Goal: Task Accomplishment & Management: Manage account settings

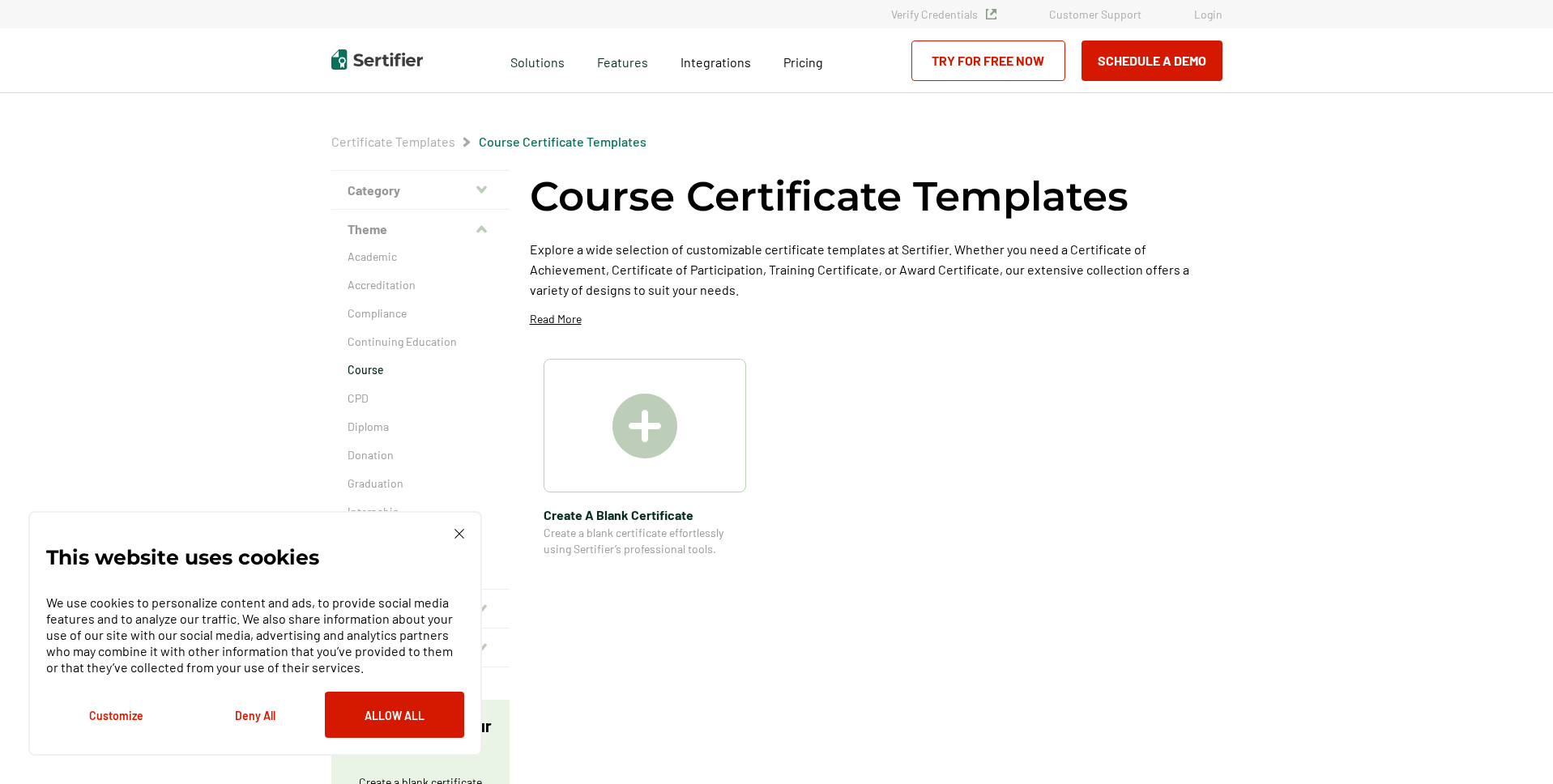
click at [1195, 17] on link "Login" at bounding box center [1208, 14] width 29 height 14
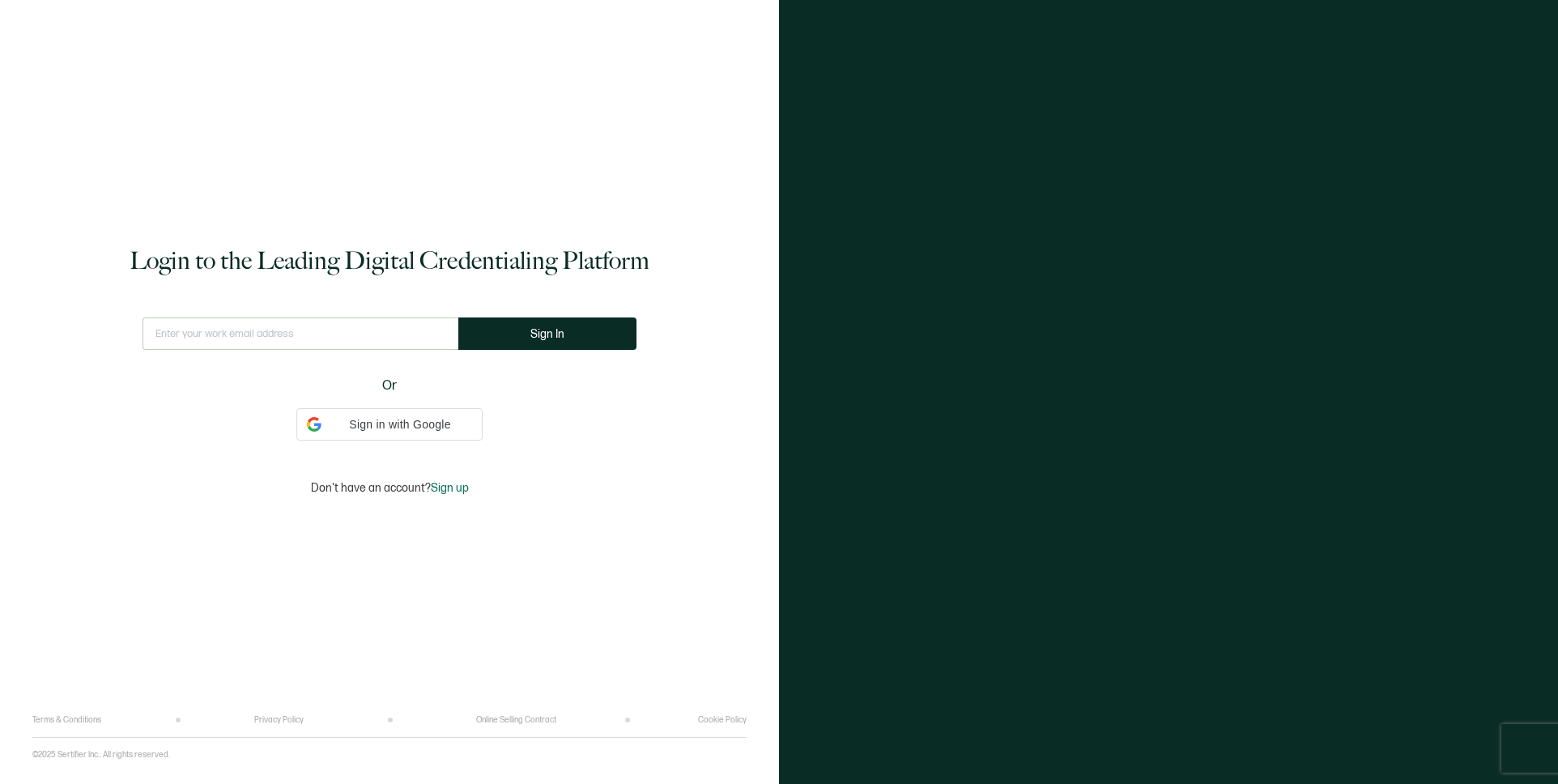
type input "[EMAIL_ADDRESS][DOMAIN_NAME]"
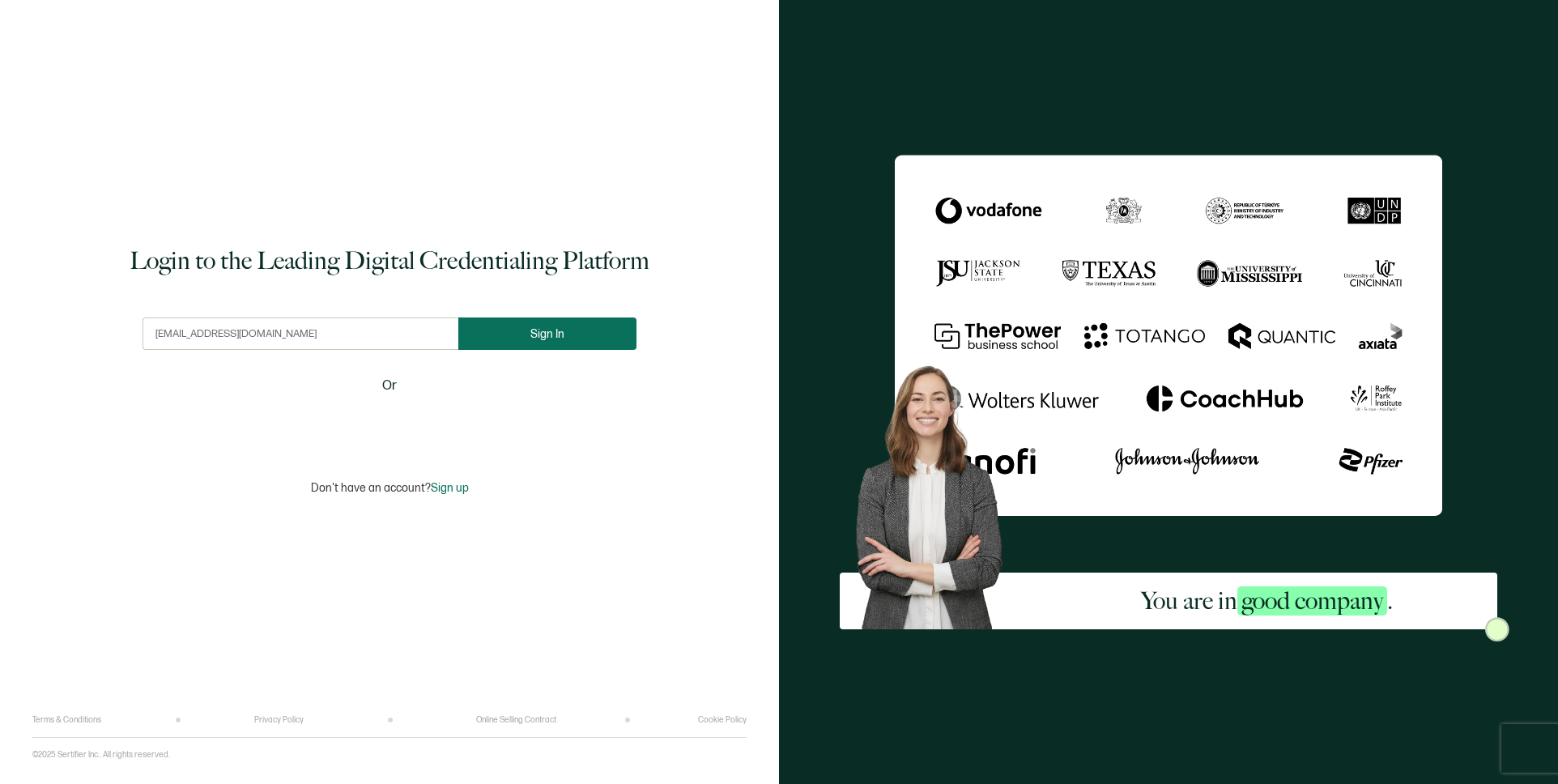
click at [511, 336] on button "Sign In" at bounding box center [547, 333] width 178 height 33
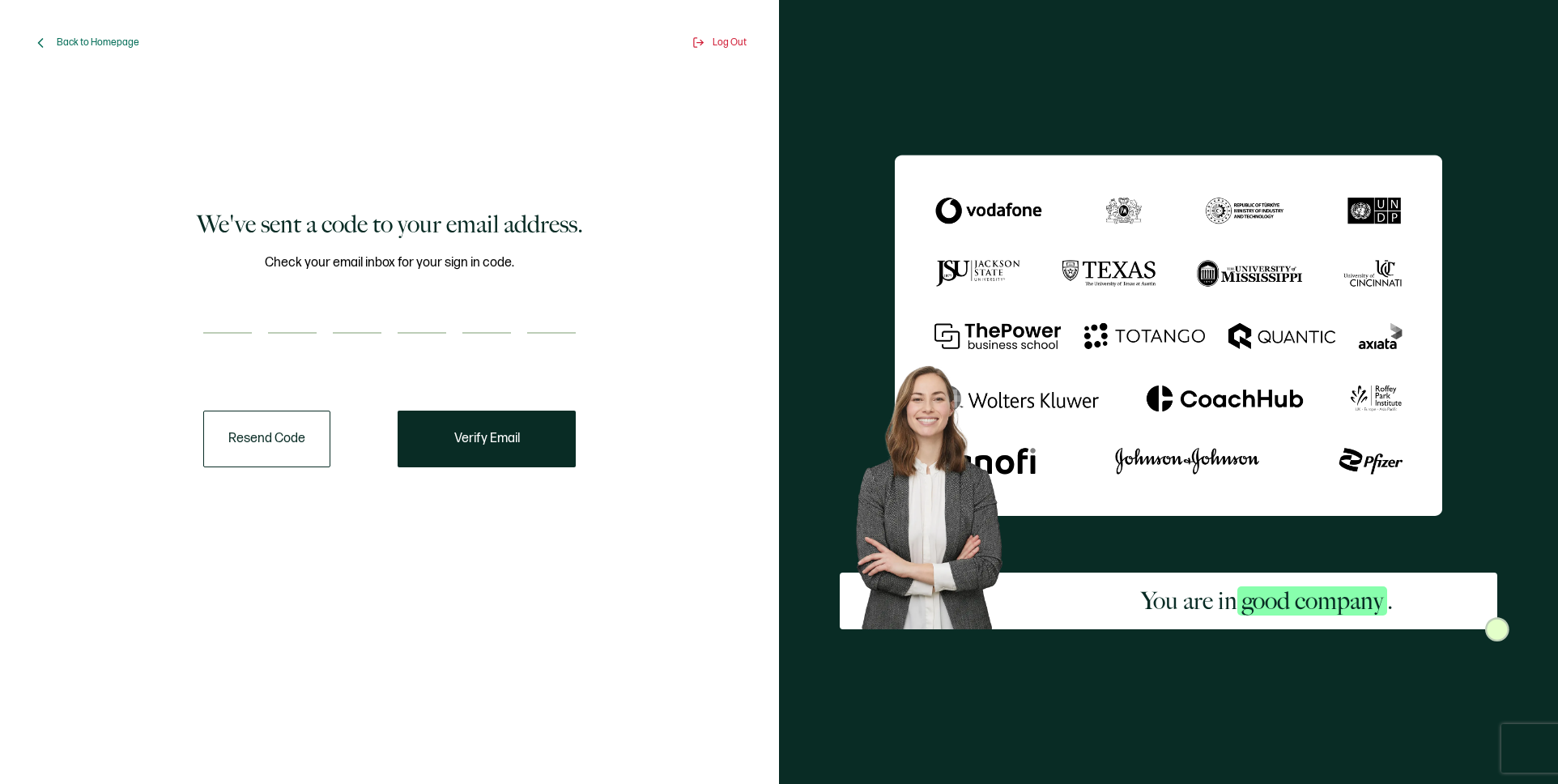
click at [213, 325] on input "number" at bounding box center [228, 317] width 48 height 33
type input "2"
type input "4"
type input "1"
type input "2"
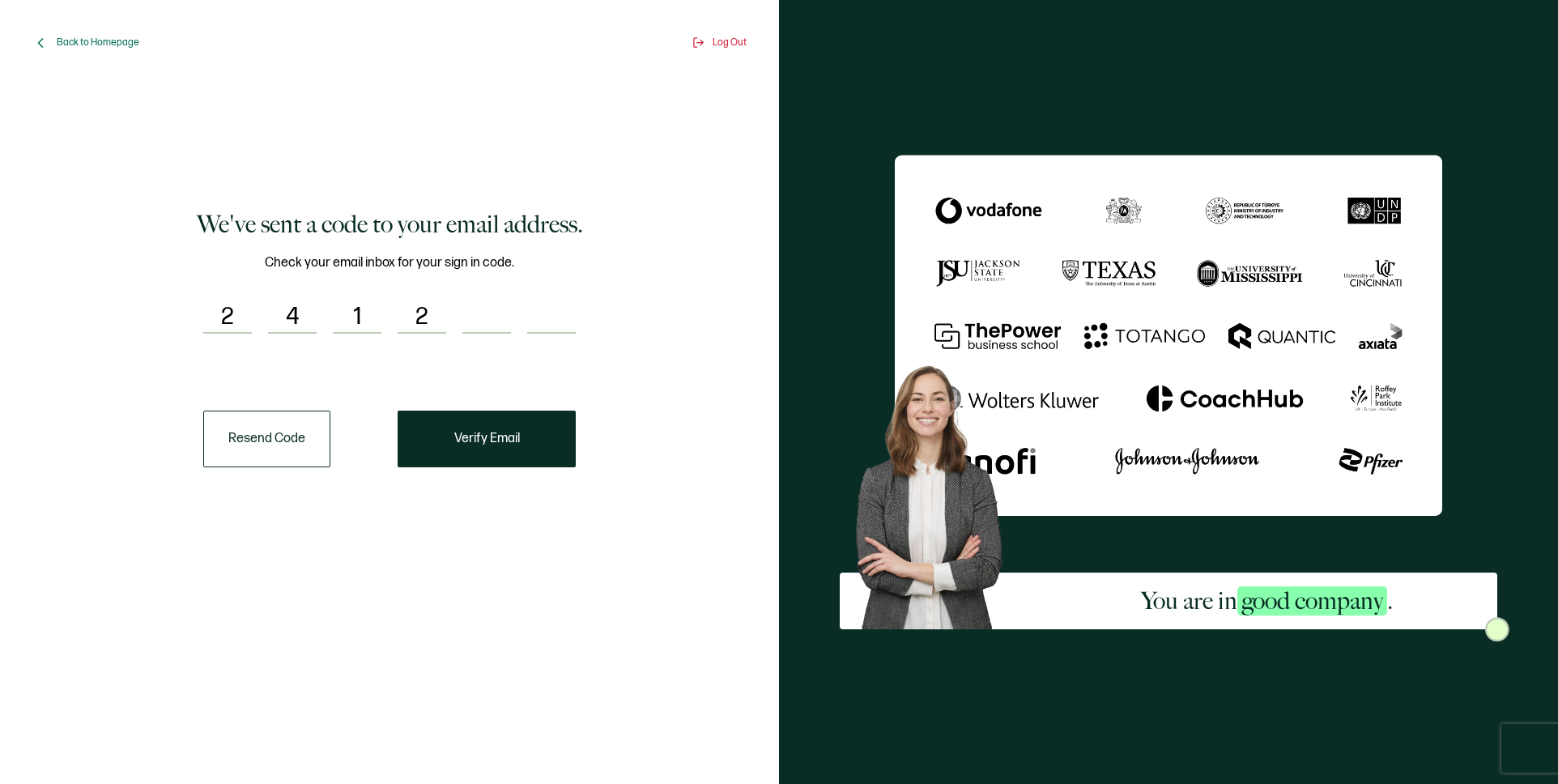
type input "4"
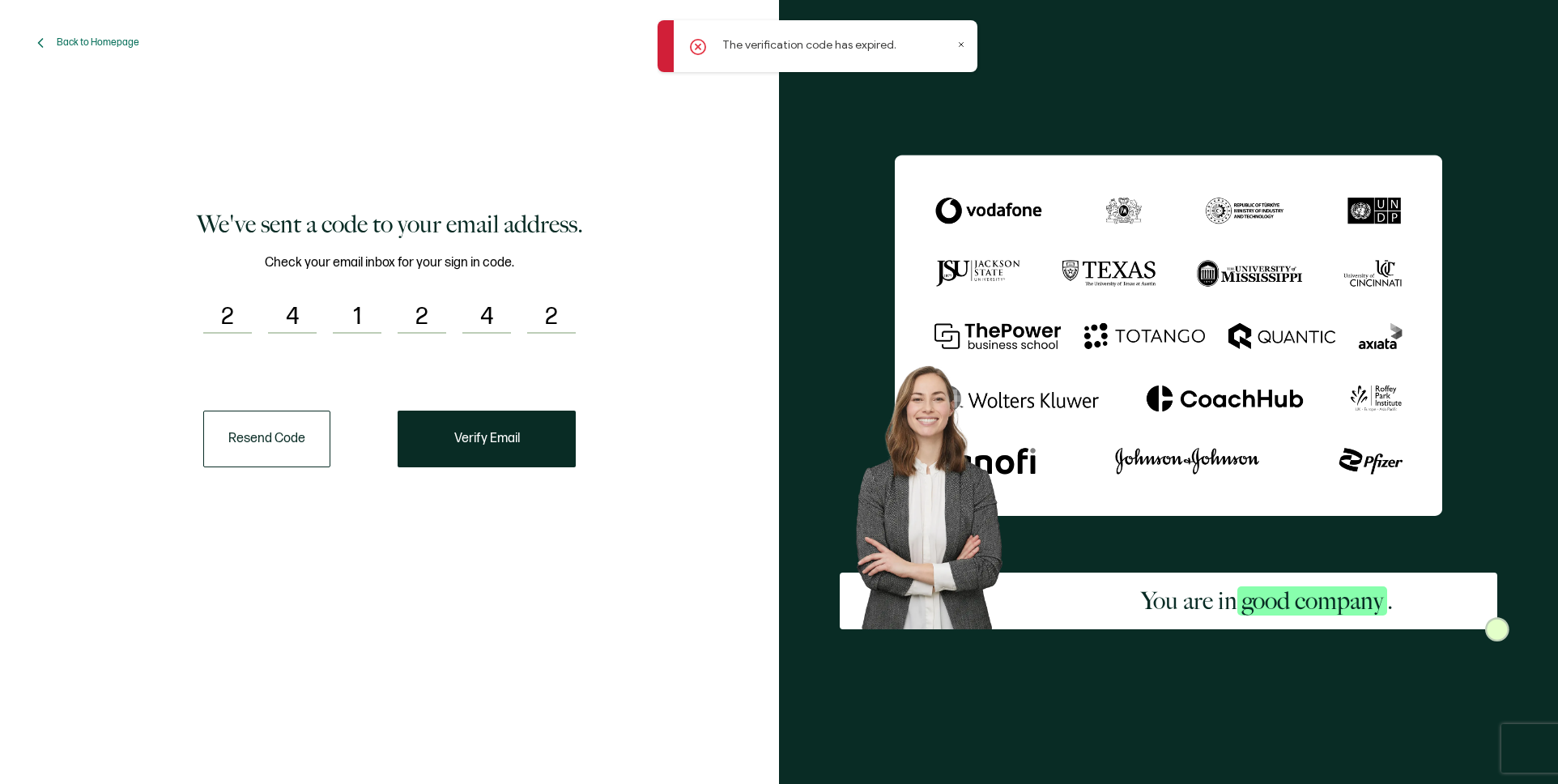
type input "2"
click at [249, 442] on button "Resend Code" at bounding box center [267, 438] width 128 height 56
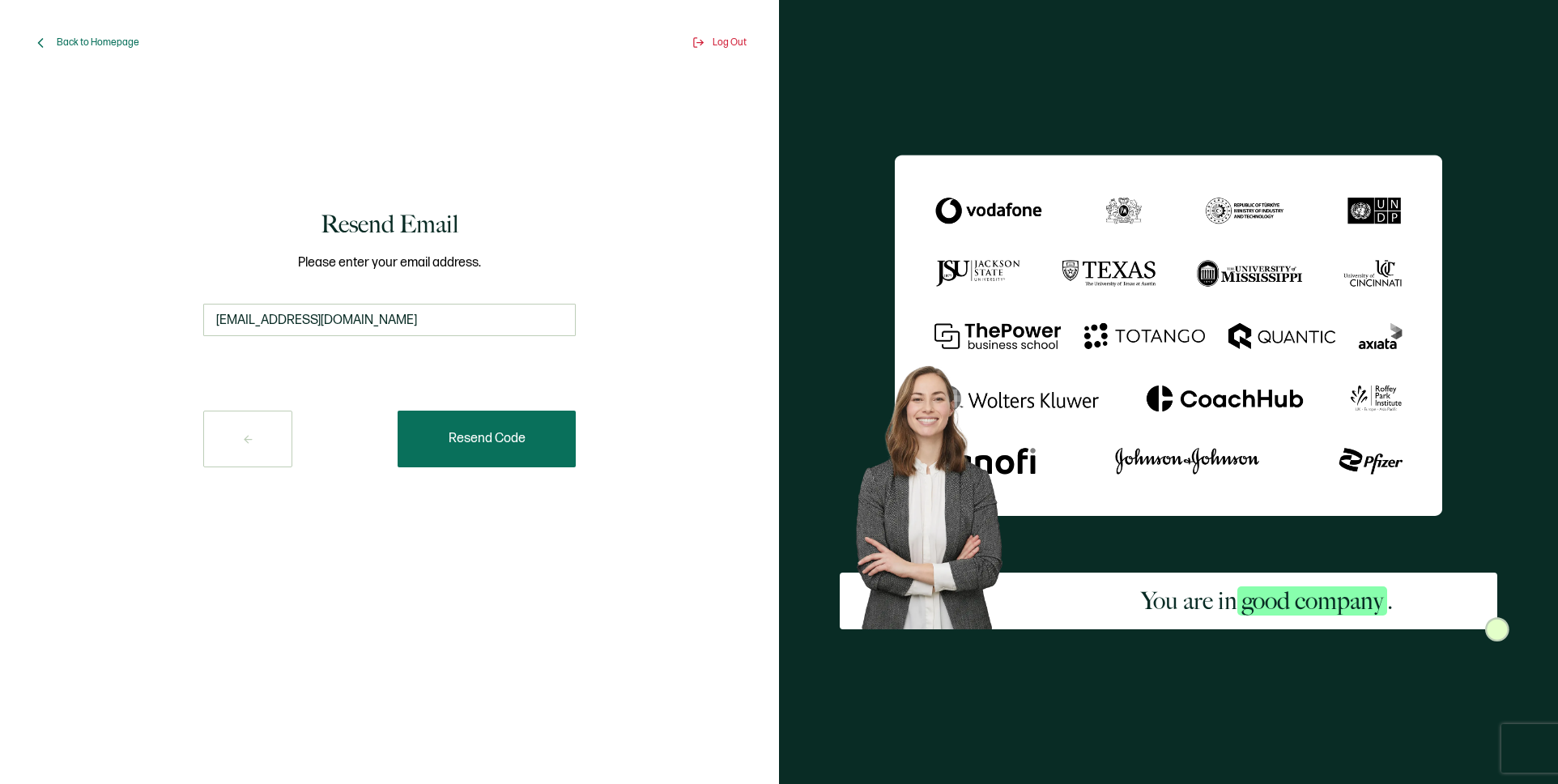
click at [524, 434] on button "Resend Code" at bounding box center [487, 438] width 178 height 56
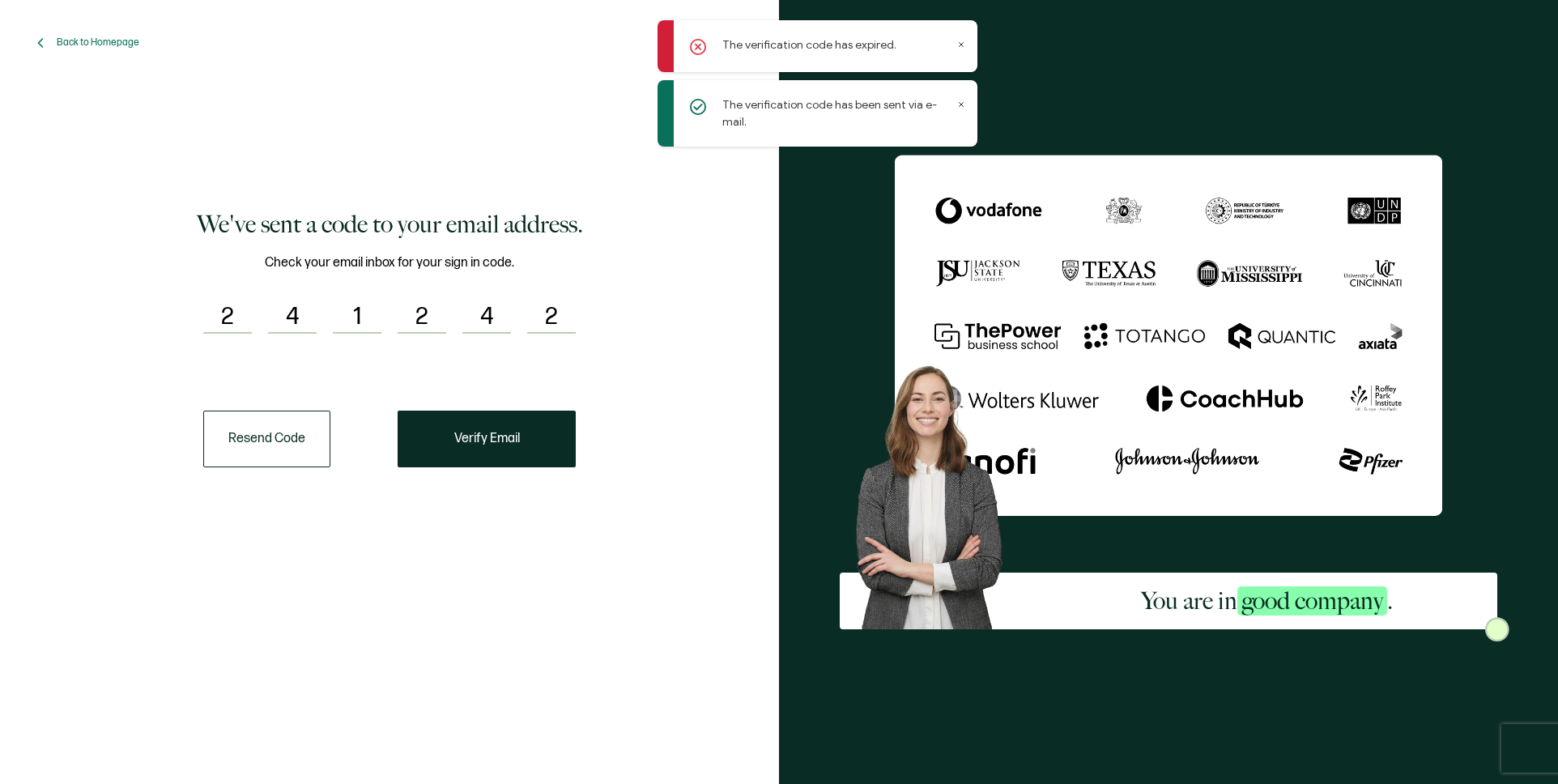
drag, startPoint x: 217, startPoint y: 314, endPoint x: 248, endPoint y: 314, distance: 31.0
click at [248, 314] on input "2" at bounding box center [228, 317] width 48 height 33
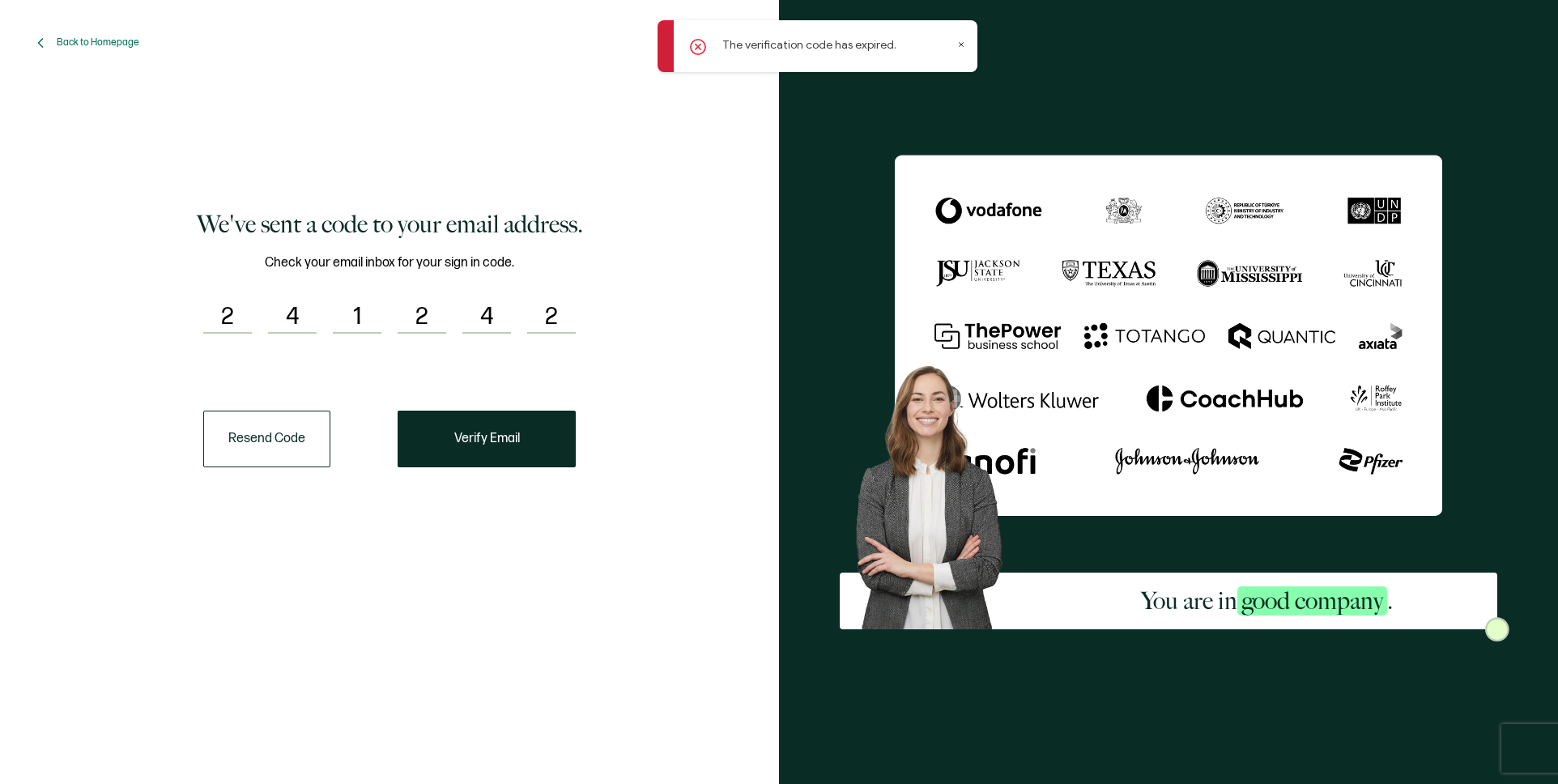
type input "5"
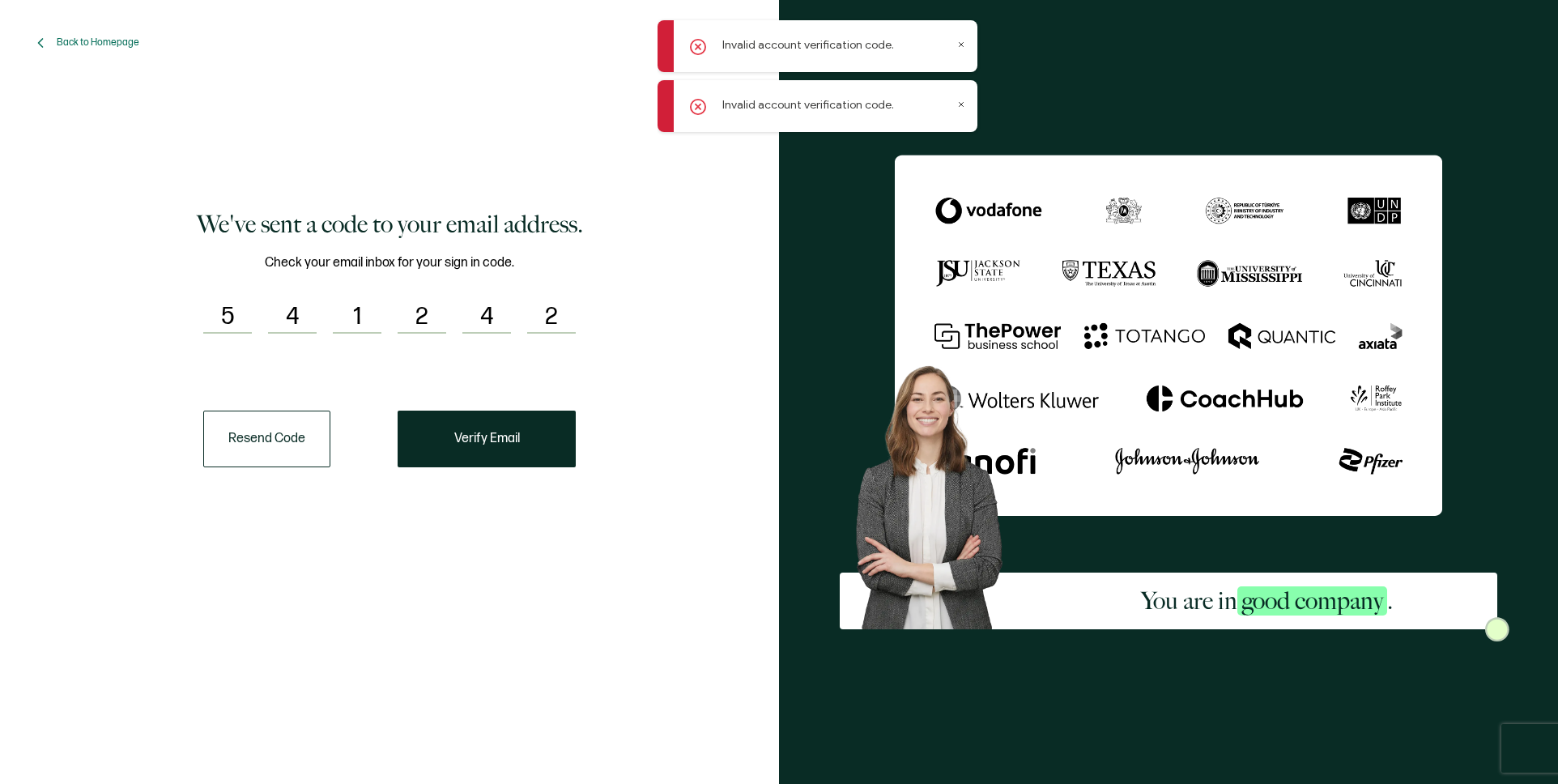
drag, startPoint x: 282, startPoint y: 314, endPoint x: 294, endPoint y: 310, distance: 12.6
click at [300, 313] on input "4" at bounding box center [292, 317] width 48 height 33
type input "8"
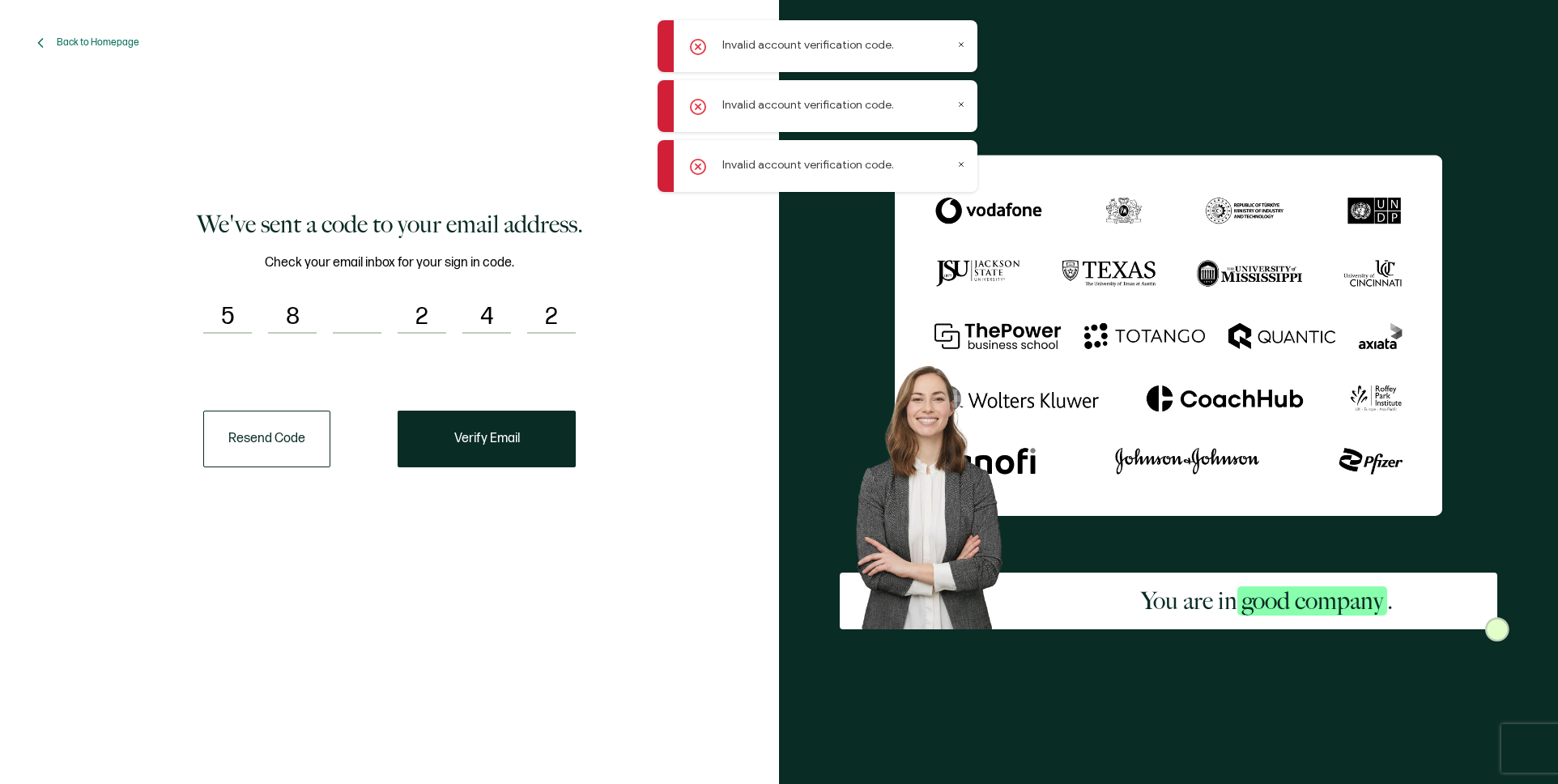
type input "2"
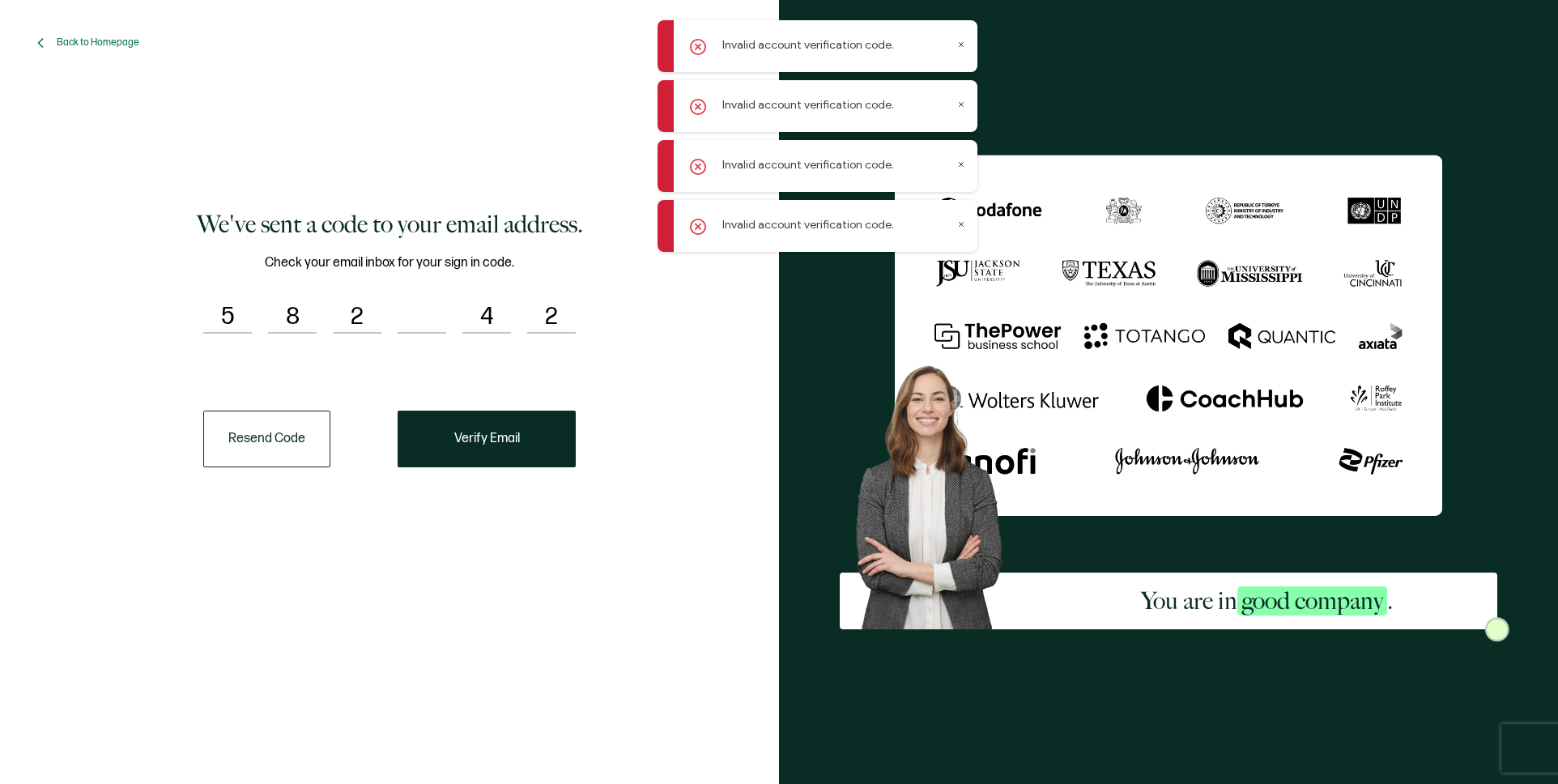
type input "9"
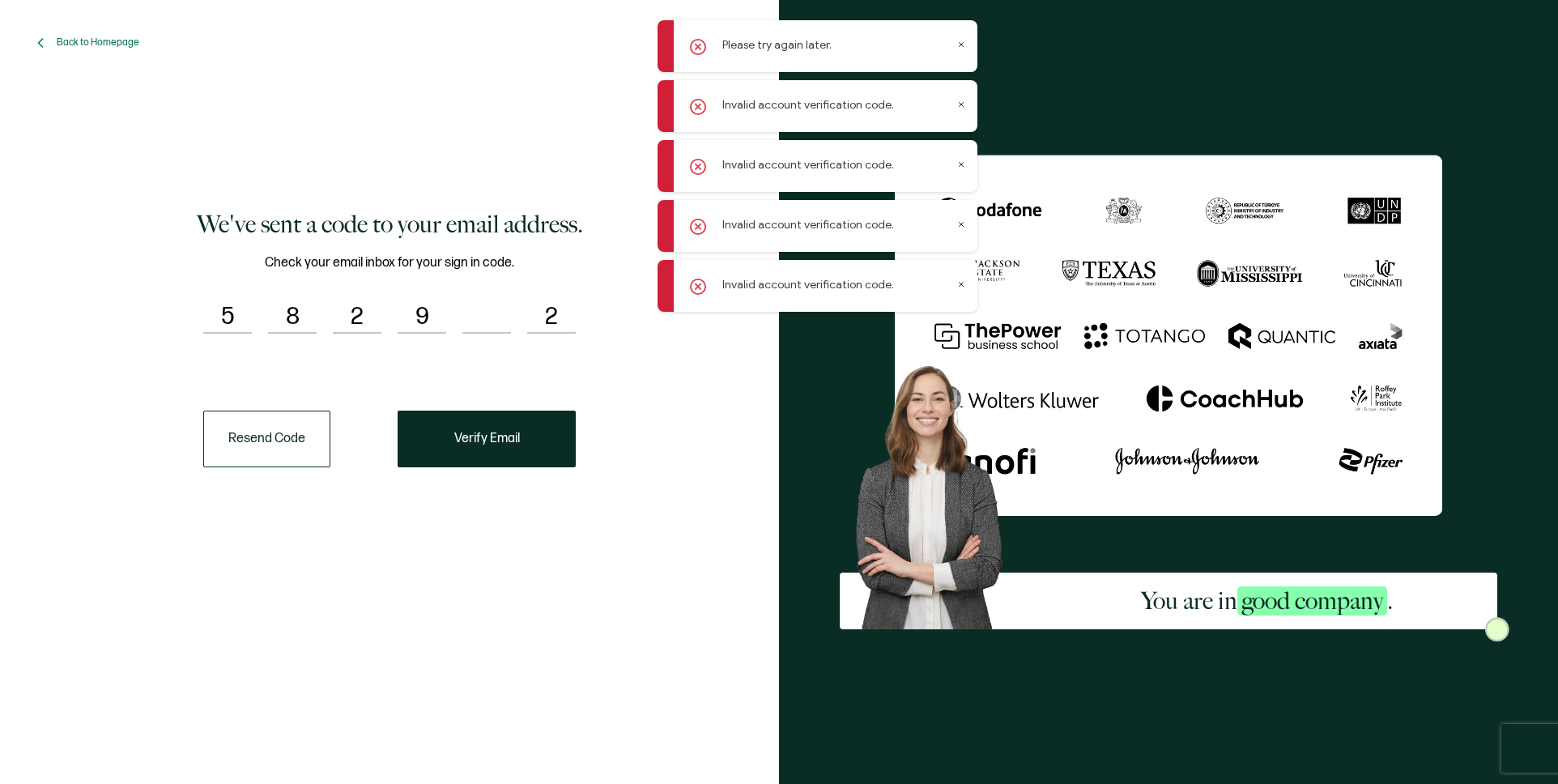
type input "3"
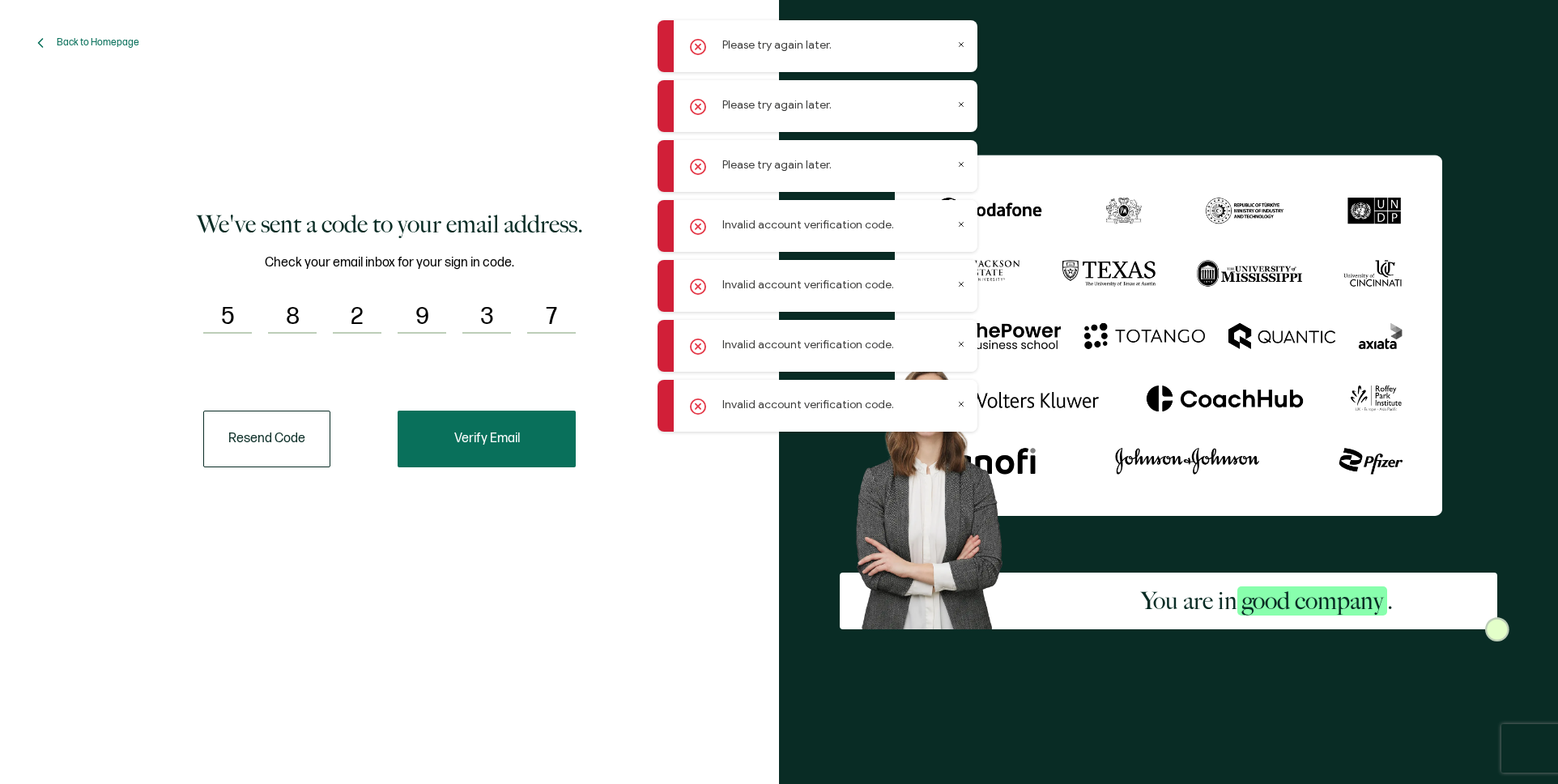
type input "7"
click at [494, 428] on button "Verify Email" at bounding box center [487, 438] width 178 height 56
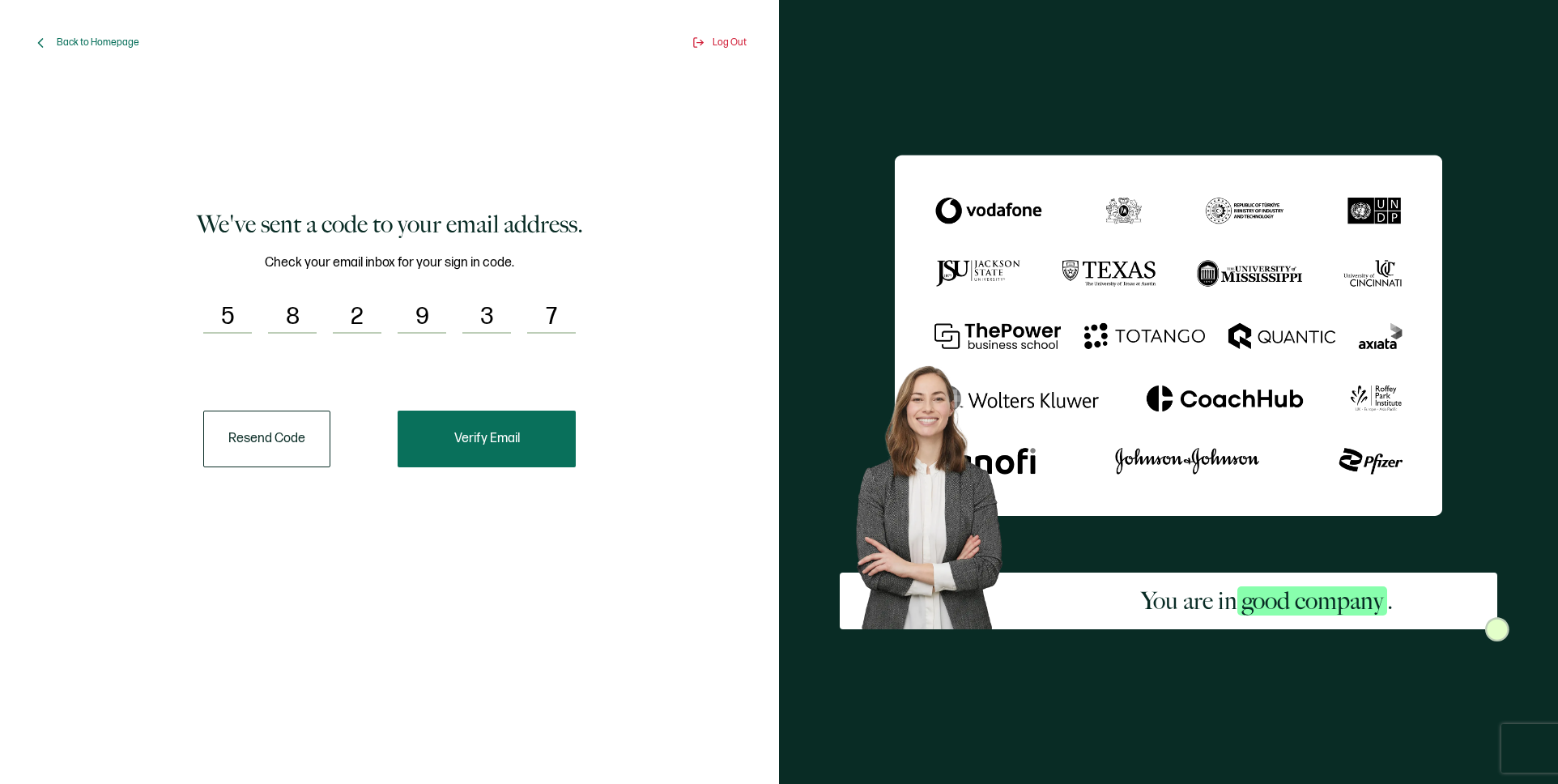
click at [505, 444] on span "Verify Email" at bounding box center [487, 438] width 65 height 13
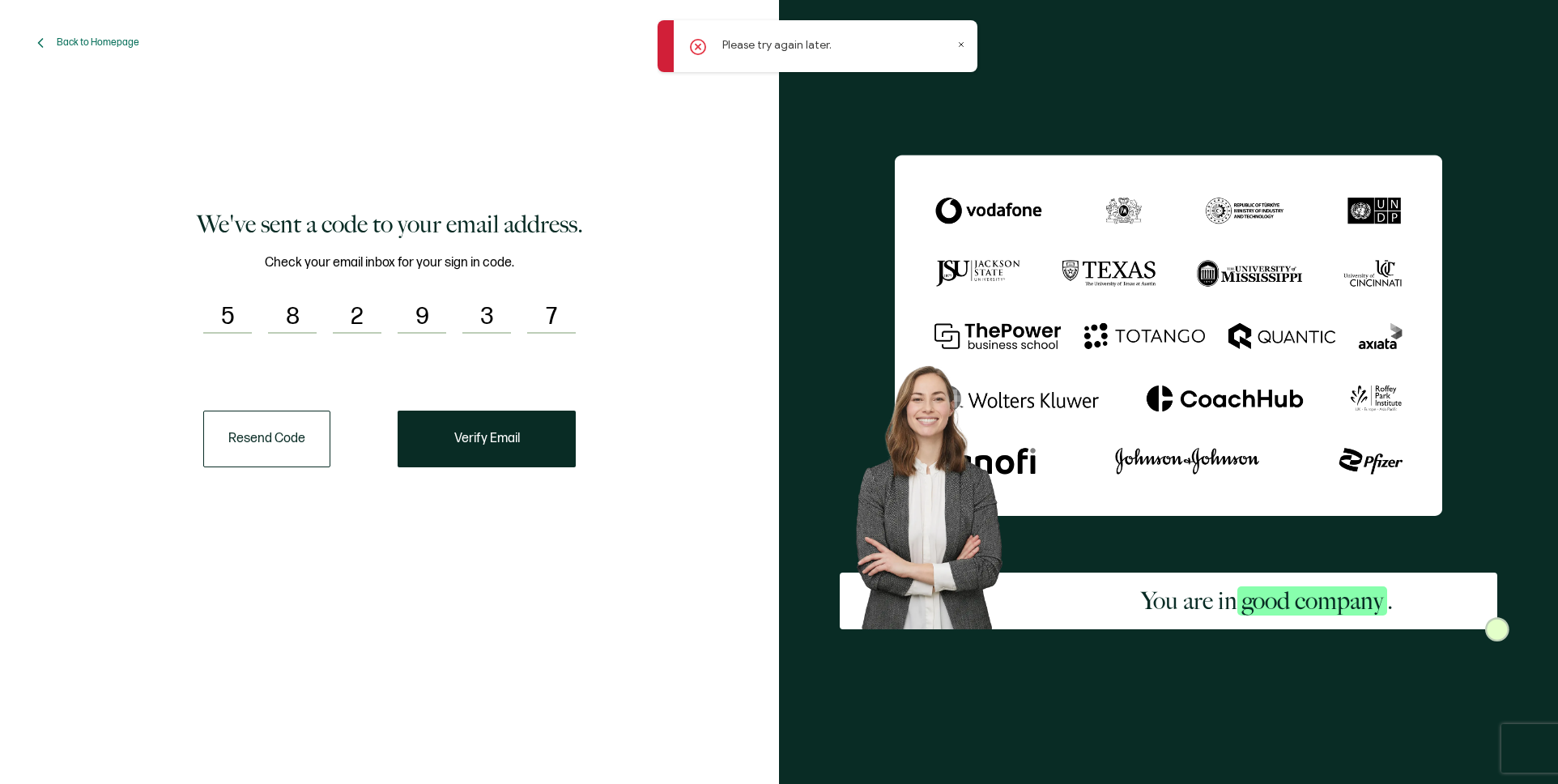
click at [257, 446] on button "Resend Code" at bounding box center [267, 438] width 128 height 56
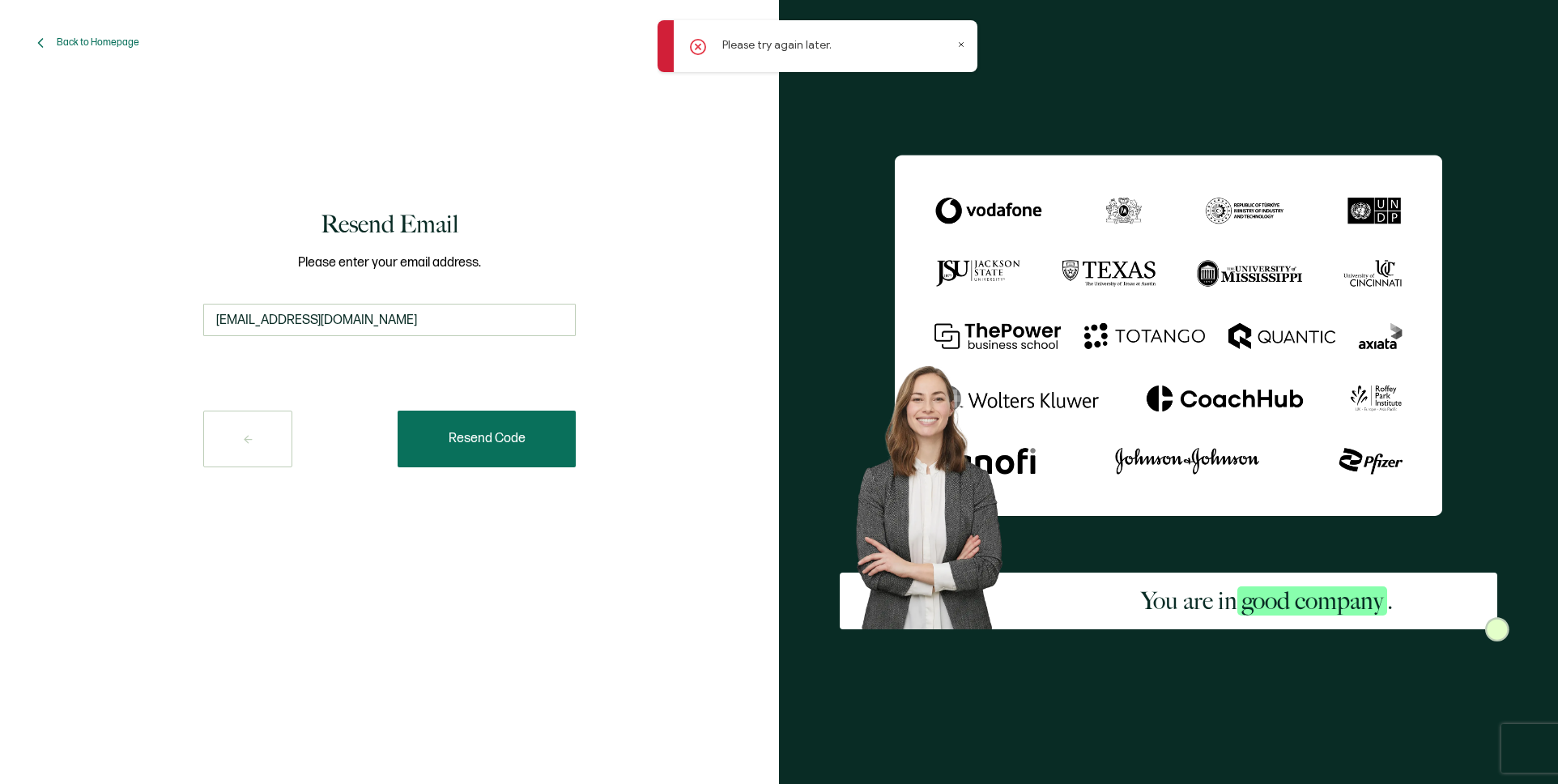
click at [504, 432] on span "Resend Code" at bounding box center [488, 438] width 77 height 13
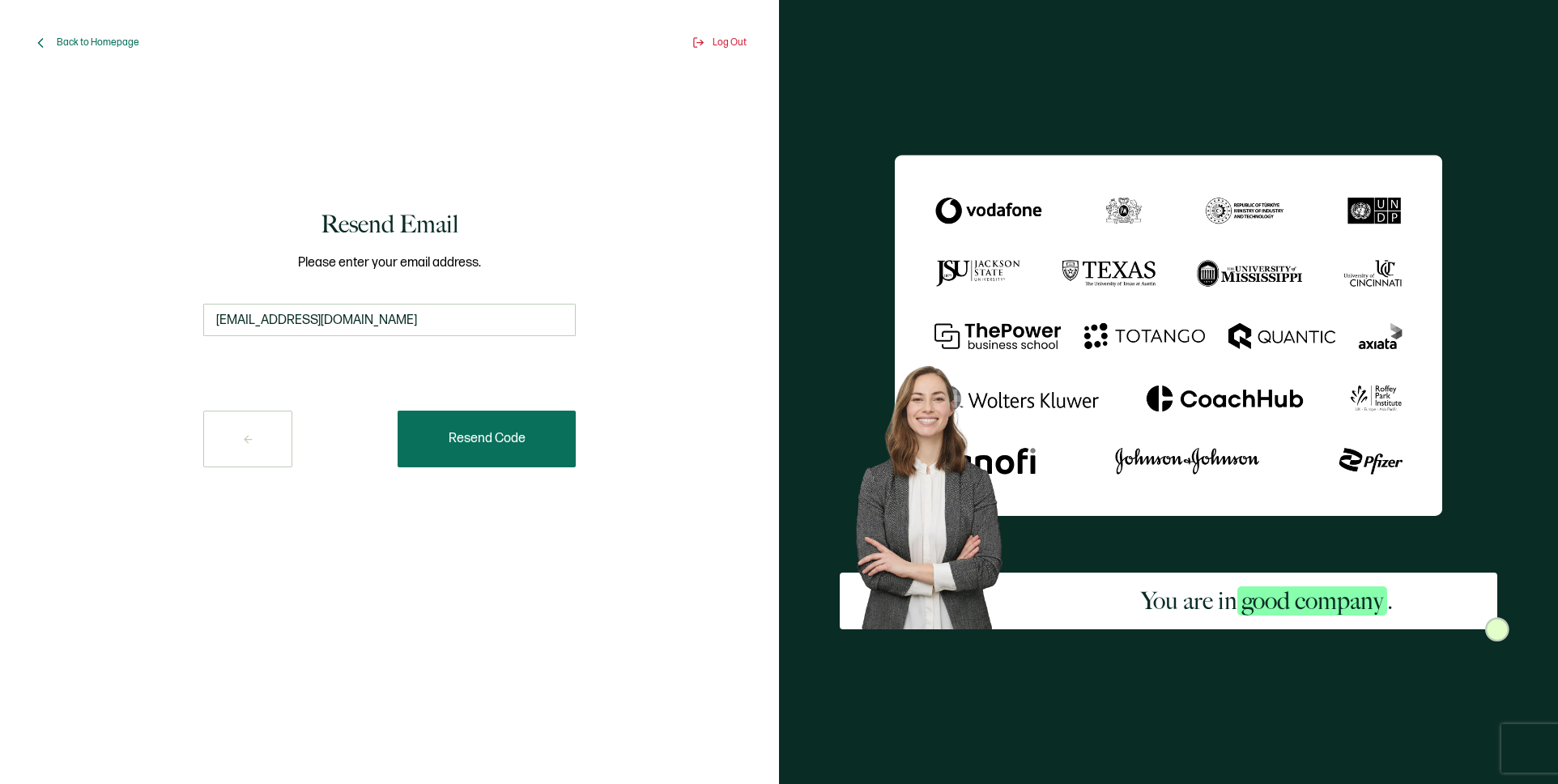
click at [494, 440] on span "Resend Code" at bounding box center [488, 438] width 77 height 13
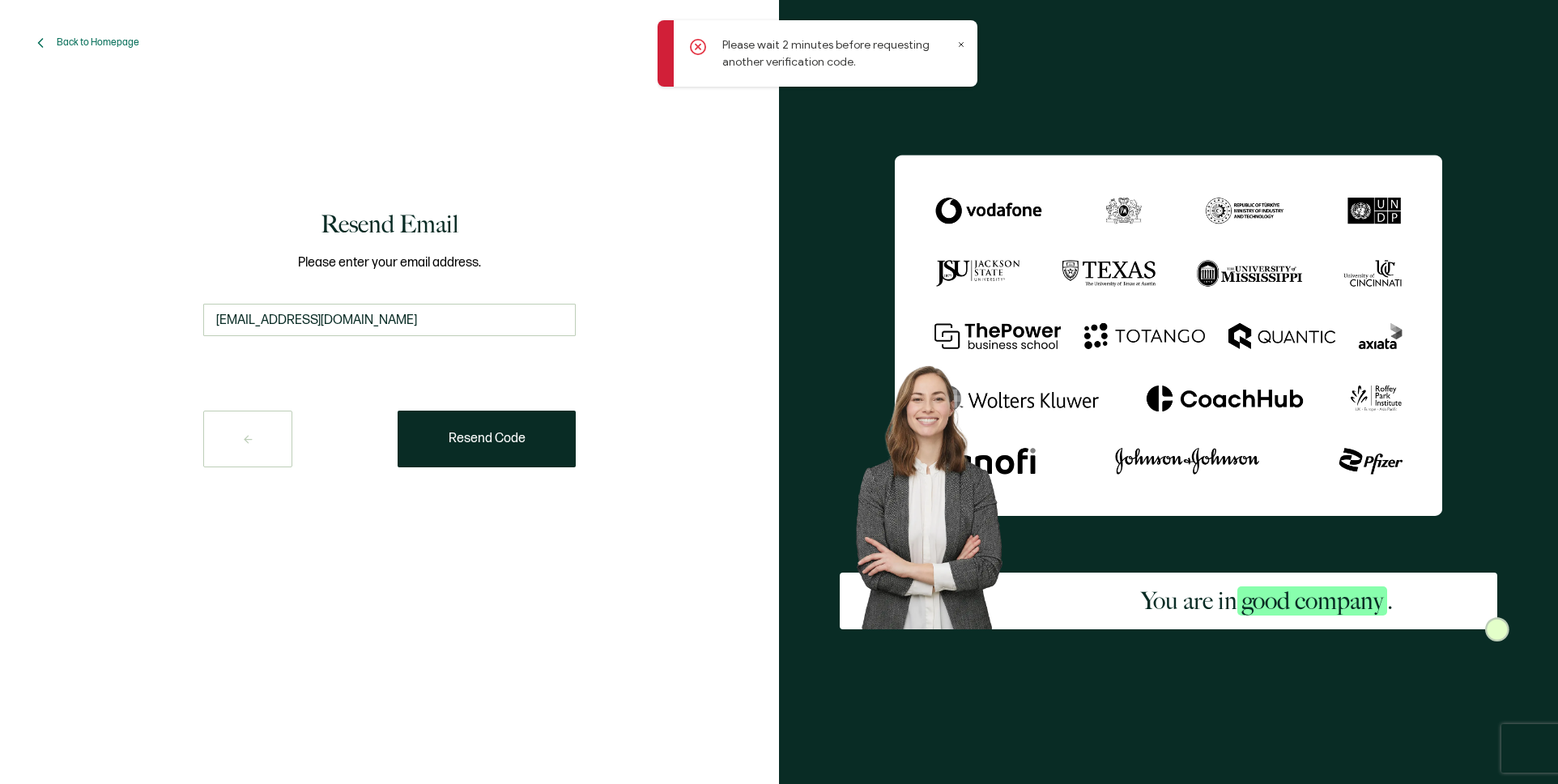
click at [962, 43] on icon at bounding box center [962, 44] width 4 height 4
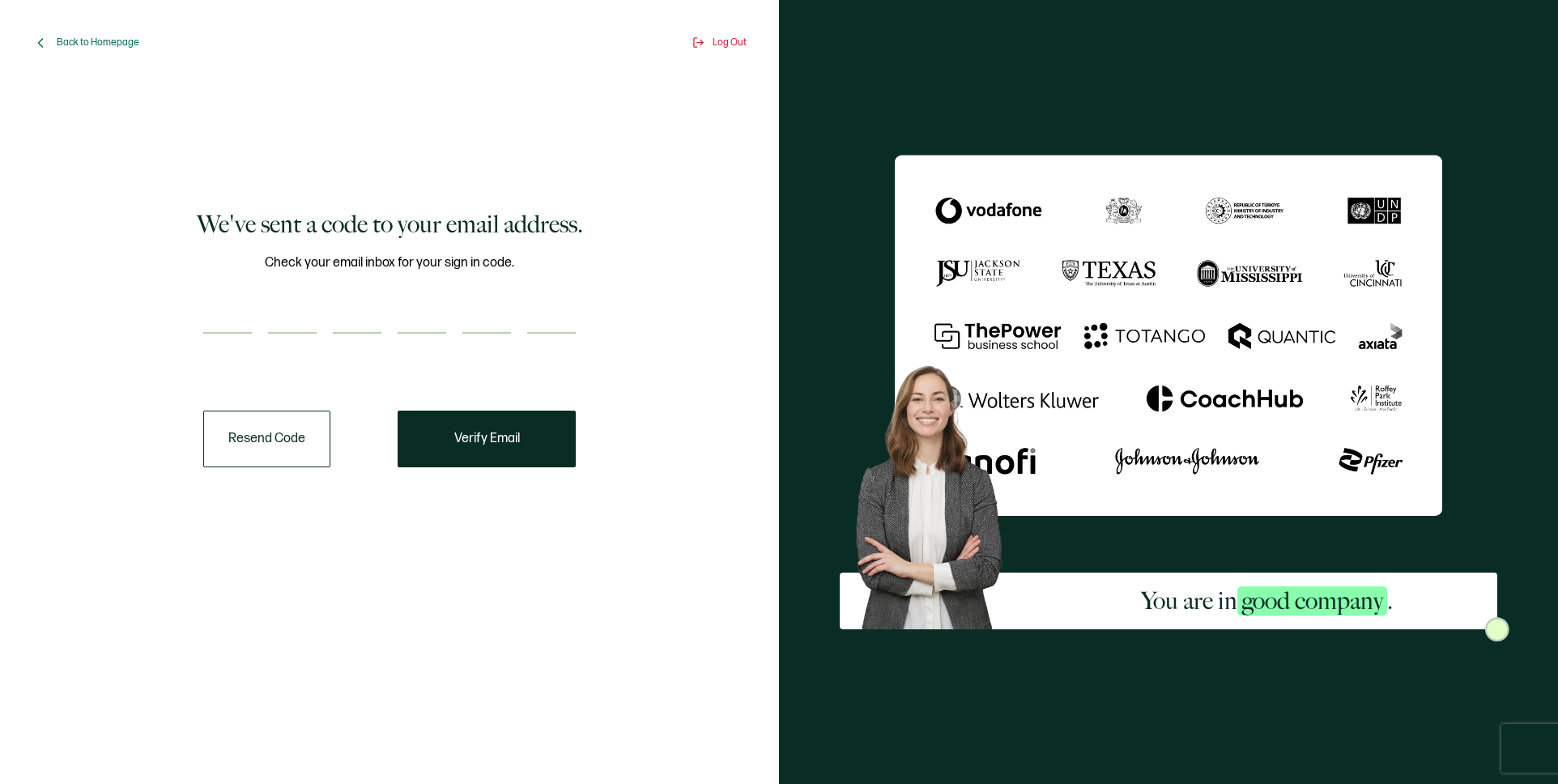
click at [112, 49] on div "Back to Homepage" at bounding box center [86, 43] width 107 height 16
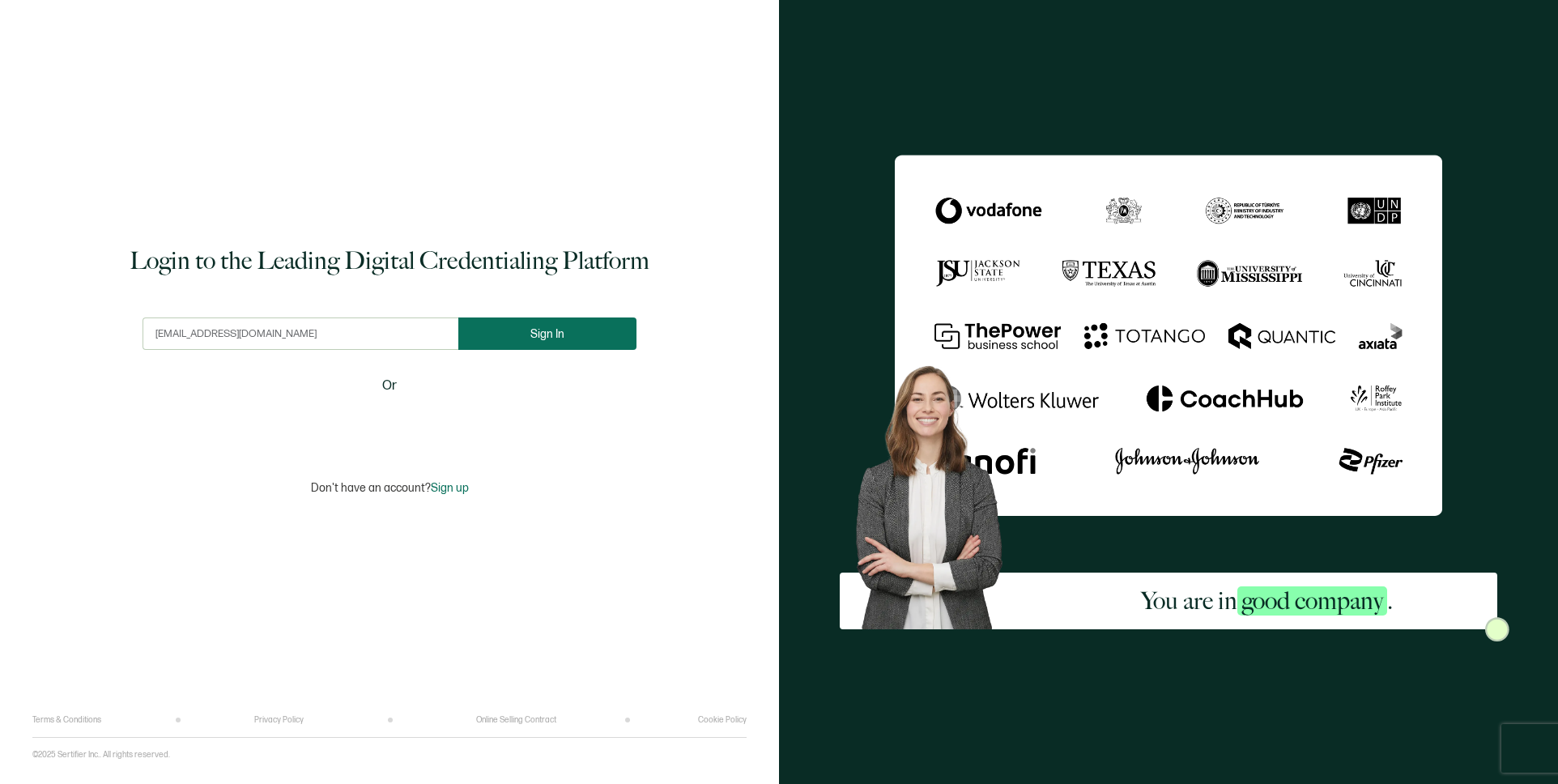
click at [554, 340] on button "Sign In" at bounding box center [547, 333] width 178 height 33
